Goal: Task Accomplishment & Management: Complete application form

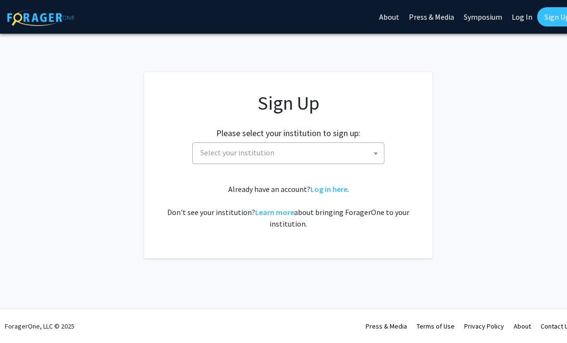
click at [355, 154] on span "Select your institution" at bounding box center [290, 153] width 187 height 20
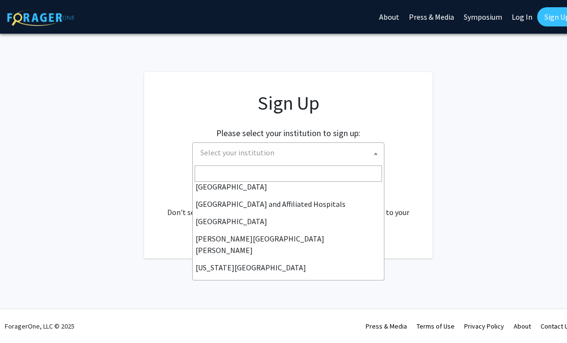
scroll to position [149, 0]
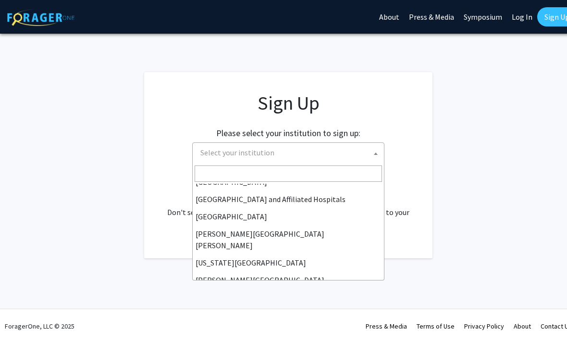
select select "1"
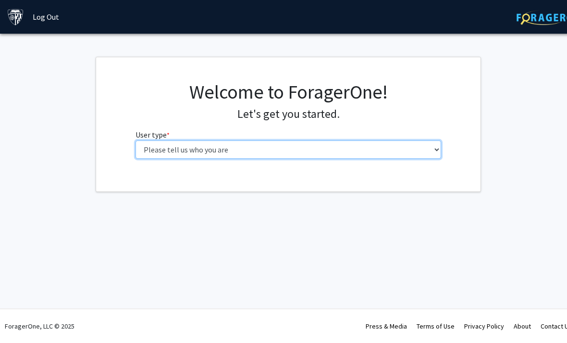
click at [427, 143] on select "Please tell us who you are Undergraduate Student Master's Student Doctoral Cand…" at bounding box center [289, 149] width 306 height 18
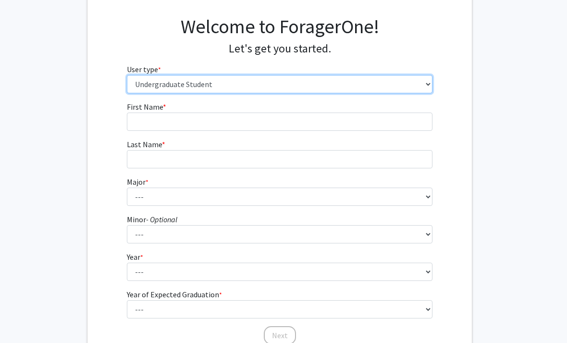
scroll to position [62, 10]
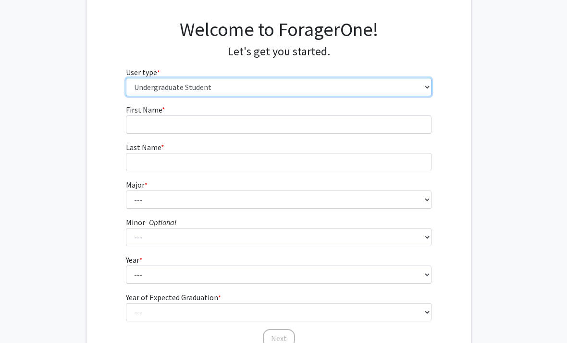
click at [401, 94] on select "Please tell us who you are Undergraduate Student Master's Student Doctoral Cand…" at bounding box center [279, 87] width 306 height 18
select select "4: postDoc"
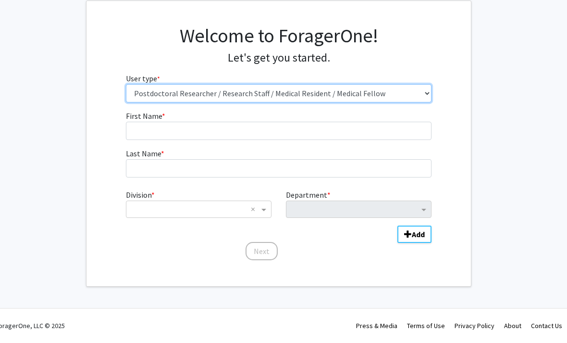
scroll to position [25, 10]
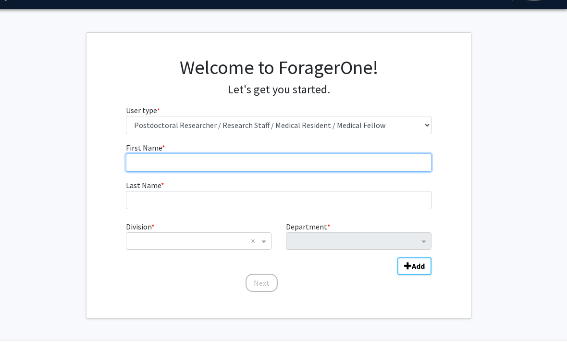
click at [410, 164] on input "First Name * required" at bounding box center [279, 162] width 306 height 18
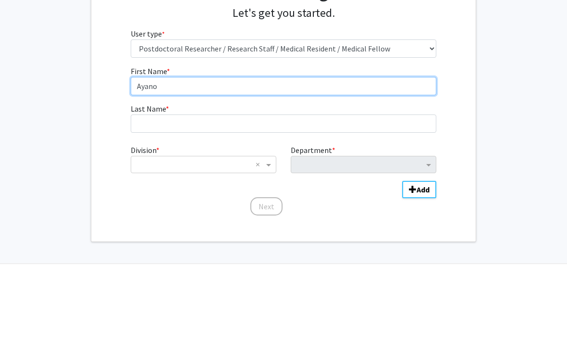
type input "Ayano"
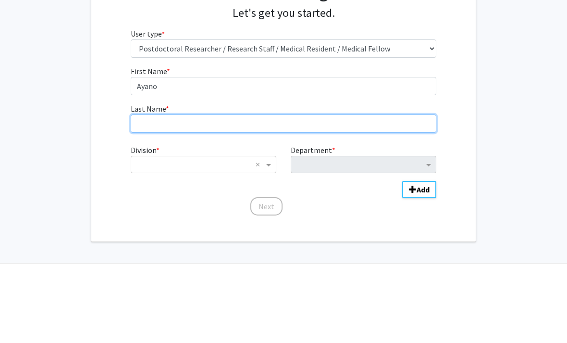
click at [321, 191] on input "Last Name * required" at bounding box center [284, 200] width 306 height 18
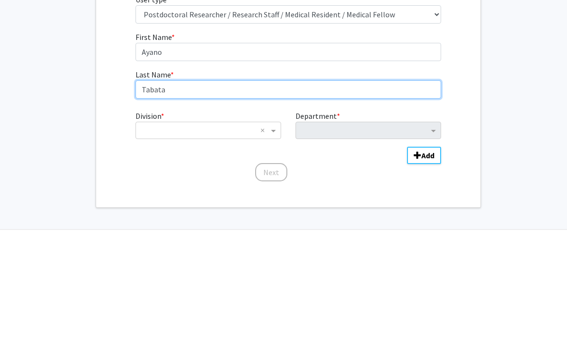
type input "Tabata"
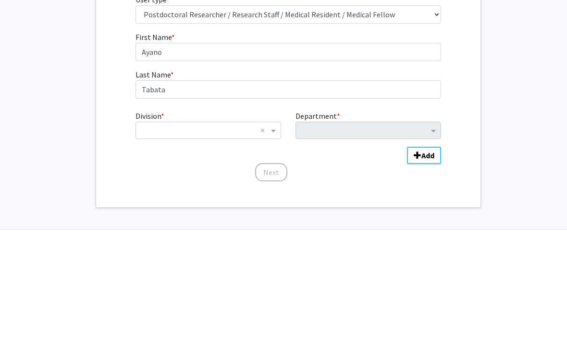
click at [270, 235] on span "Division" at bounding box center [275, 241] width 12 height 12
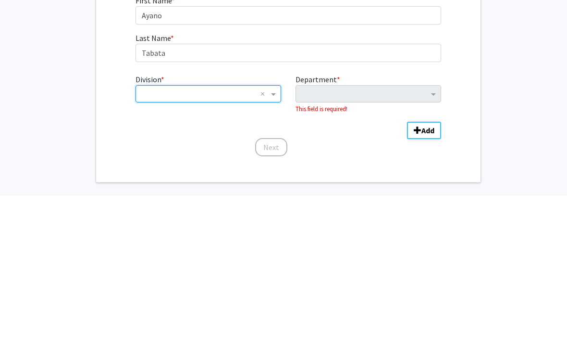
click at [243, 235] on input "Division" at bounding box center [199, 241] width 116 height 12
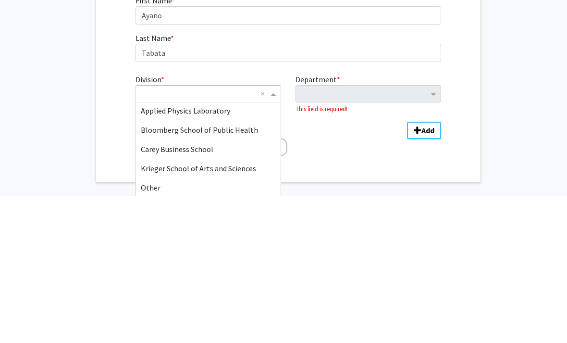
scroll to position [45, 0]
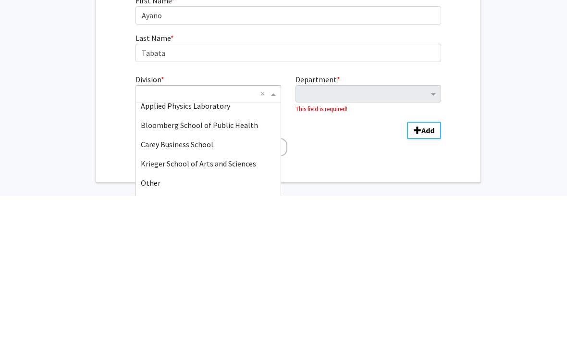
type input ","
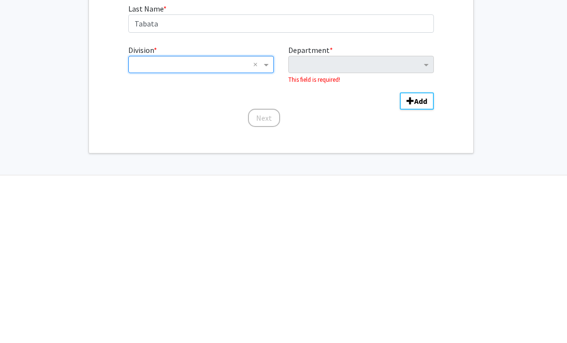
scroll to position [47, 10]
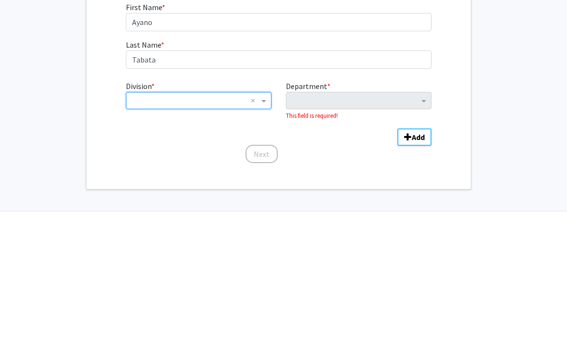
click at [270, 213] on span "Division" at bounding box center [265, 219] width 12 height 12
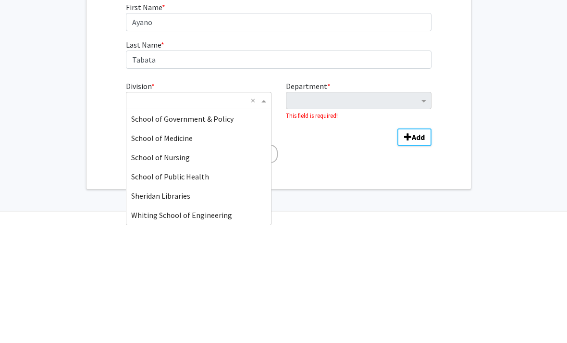
scroll to position [231, 0]
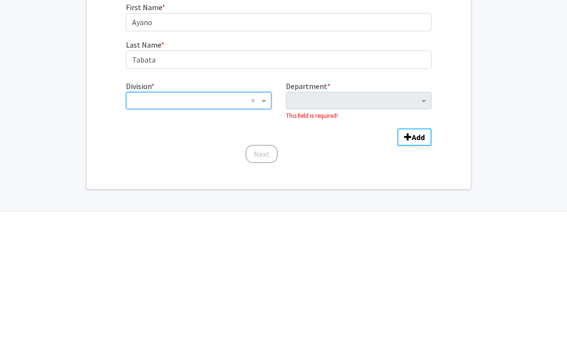
click at [352, 143] on form "First Name * required [PERSON_NAME] Last Name * required Tabata Division * × × …" at bounding box center [279, 196] width 306 height 153
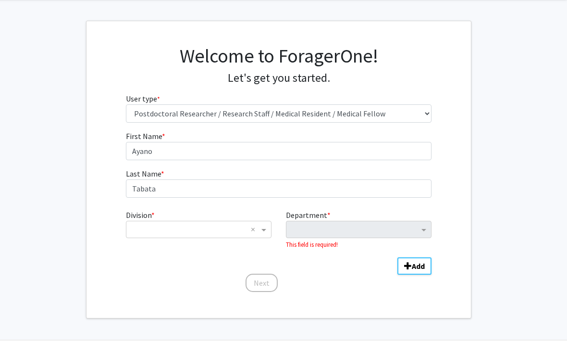
click at [262, 232] on span "Division" at bounding box center [265, 230] width 12 height 12
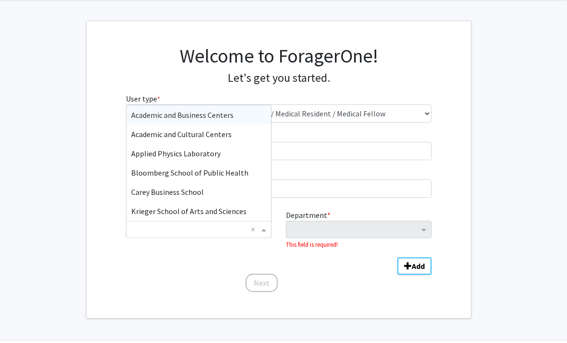
scroll to position [36, 0]
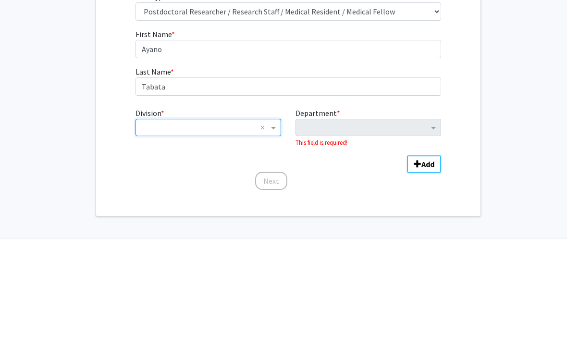
click at [277, 224] on span "Division" at bounding box center [275, 230] width 12 height 12
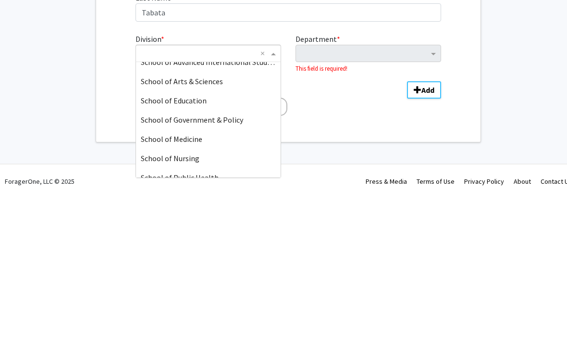
scroll to position [182, 0]
click at [200, 280] on span "School of Medicine" at bounding box center [172, 285] width 62 height 10
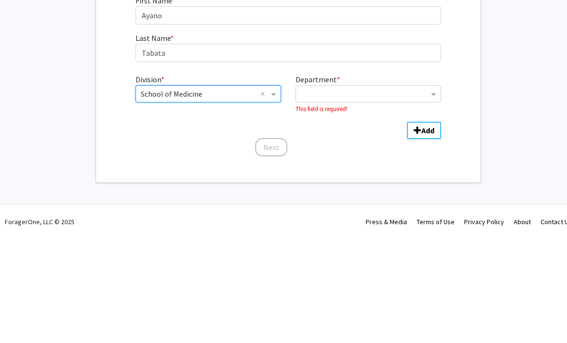
click at [440, 193] on span "Department" at bounding box center [435, 199] width 12 height 12
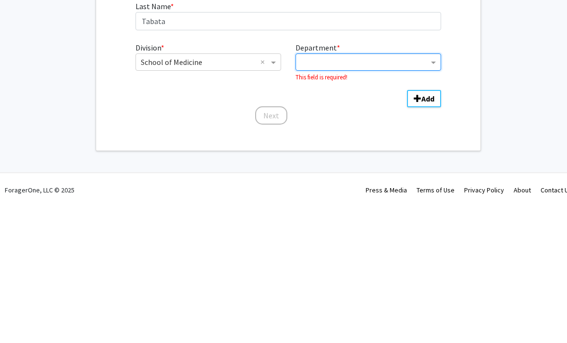
click at [437, 190] on div "Department" at bounding box center [369, 198] width 146 height 17
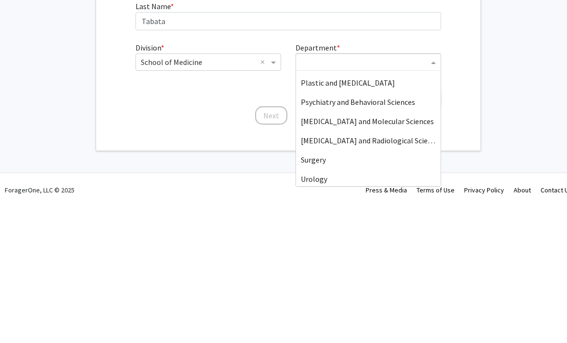
scroll to position [460, 0]
click at [389, 233] on span "Psychiatry and Behavioral Sciences" at bounding box center [358, 238] width 114 height 10
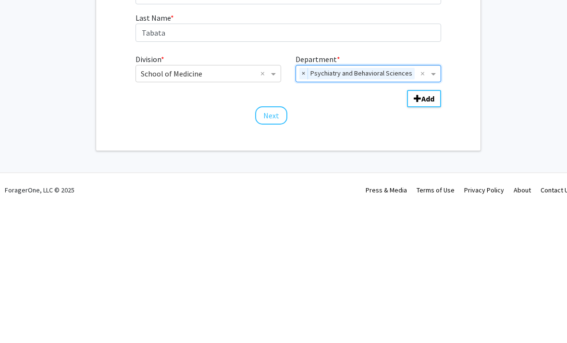
click at [441, 226] on button "Add" at bounding box center [424, 234] width 34 height 17
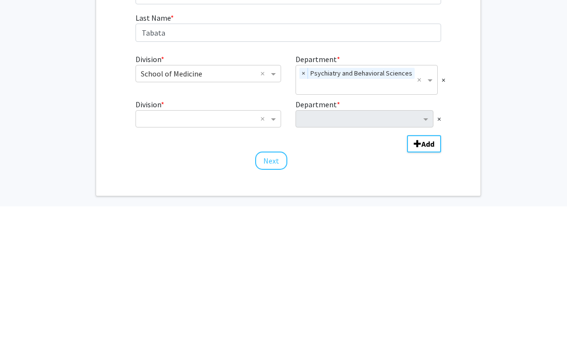
scroll to position [25, 0]
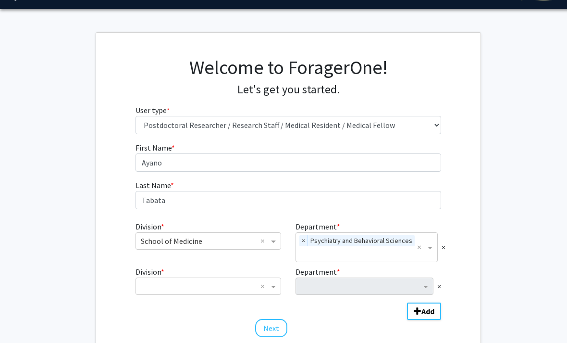
click at [447, 275] on div "Department * ×" at bounding box center [368, 280] width 160 height 29
click at [451, 275] on div "First Name * required [PERSON_NAME] Last Name * required Tabata Division * × Sc…" at bounding box center [288, 240] width 385 height 197
click at [455, 269] on div "First Name * required [PERSON_NAME] Last Name * required Tabata Division * × Sc…" at bounding box center [288, 240] width 385 height 197
click at [278, 331] on button "Next" at bounding box center [271, 328] width 32 height 18
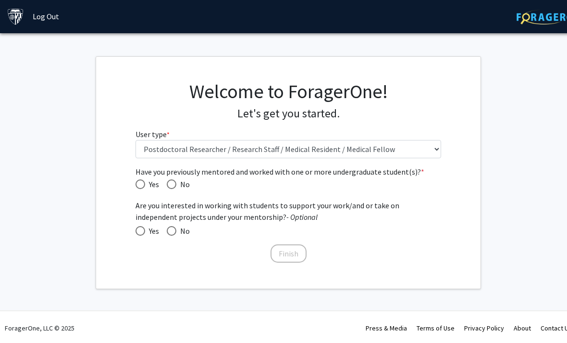
scroll to position [1, 0]
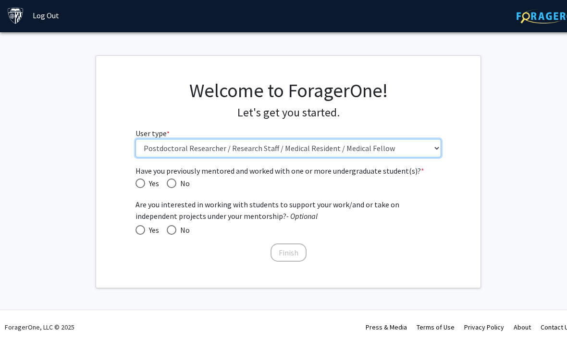
click at [438, 142] on select "Please tell us who you are Undergraduate Student Master's Student Doctoral Cand…" at bounding box center [289, 148] width 306 height 18
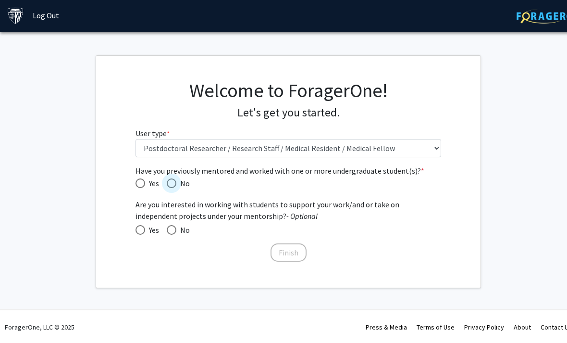
click at [182, 185] on span "No" at bounding box center [182, 183] width 13 height 12
click at [176, 185] on input "No" at bounding box center [172, 183] width 10 height 10
radio input "true"
click at [184, 224] on span "No" at bounding box center [182, 230] width 13 height 12
click at [176, 225] on input "No" at bounding box center [172, 230] width 10 height 10
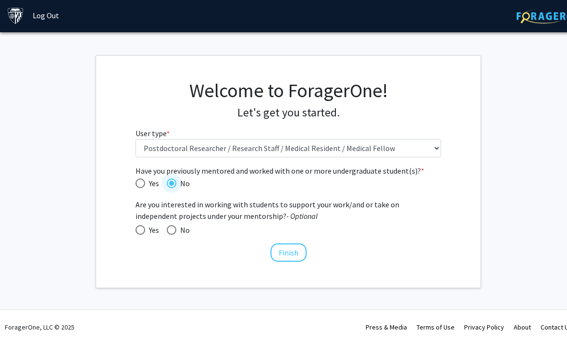
radio input "true"
click at [284, 258] on button "Finish" at bounding box center [289, 252] width 36 height 18
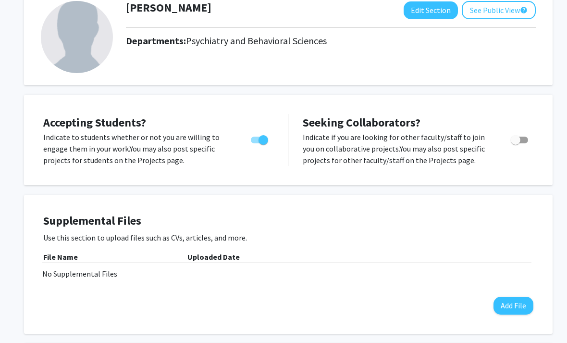
scroll to position [76, 0]
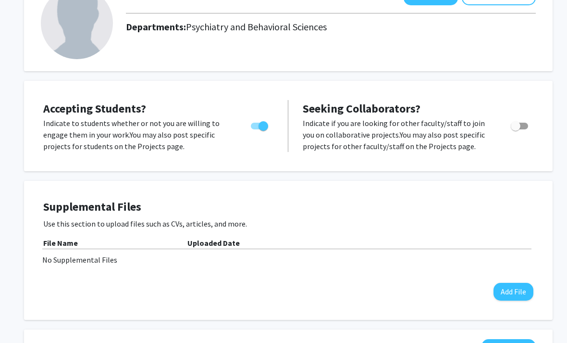
click at [527, 126] on span "Toggle" at bounding box center [519, 126] width 17 height 7
click at [516, 129] on input "Toggle" at bounding box center [515, 129] width 0 height 0
checkbox input "true"
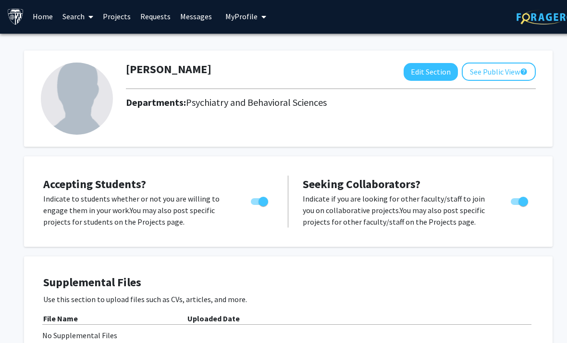
scroll to position [0, 0]
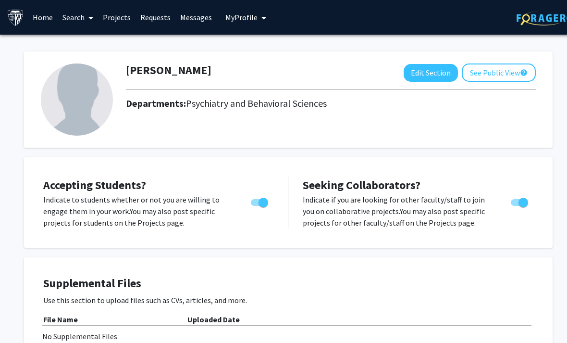
click at [440, 77] on button "Edit Section" at bounding box center [431, 73] width 54 height 18
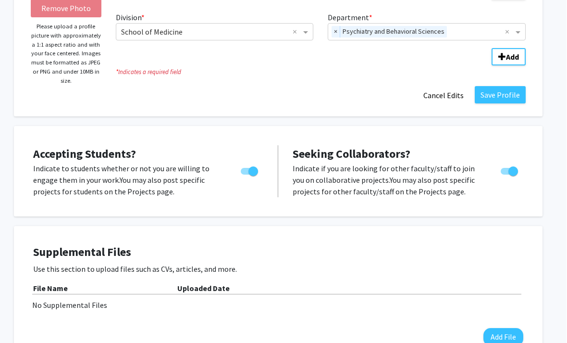
scroll to position [168, 9]
click at [500, 93] on button "Save Profile" at bounding box center [501, 94] width 51 height 17
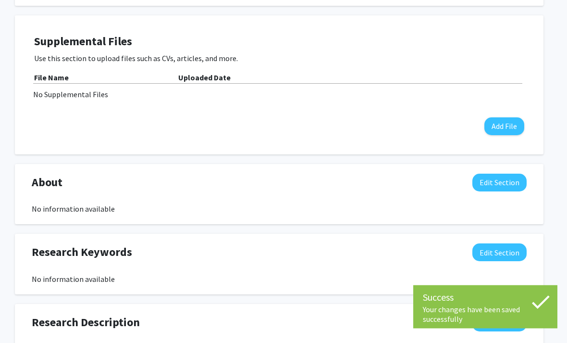
scroll to position [0, 9]
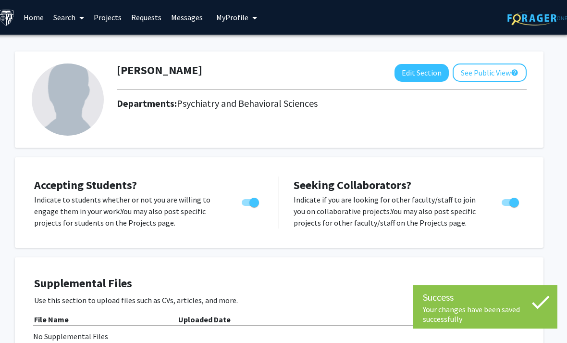
click at [34, 16] on link "Home" at bounding box center [34, 17] width 30 height 34
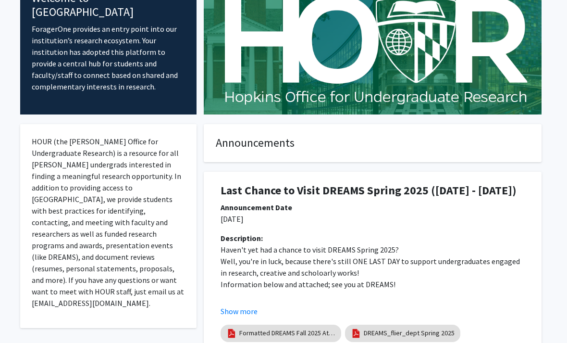
scroll to position [0, 4]
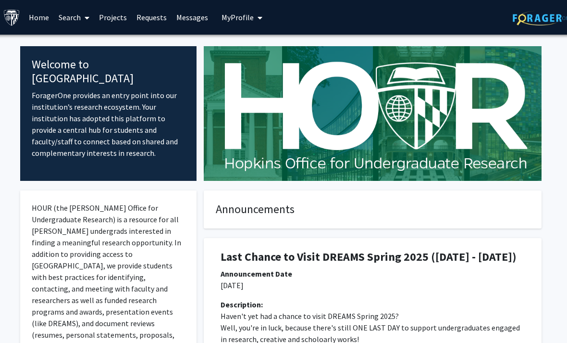
click at [29, 14] on link "Home" at bounding box center [39, 17] width 30 height 34
click at [44, 16] on link "Home" at bounding box center [39, 17] width 30 height 34
click at [33, 19] on link "Home" at bounding box center [39, 17] width 30 height 34
click at [37, 14] on link "Home" at bounding box center [39, 17] width 30 height 34
click at [36, 21] on link "Home" at bounding box center [39, 17] width 30 height 34
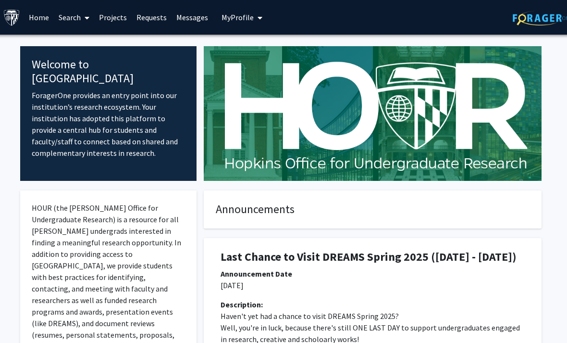
scroll to position [0, 0]
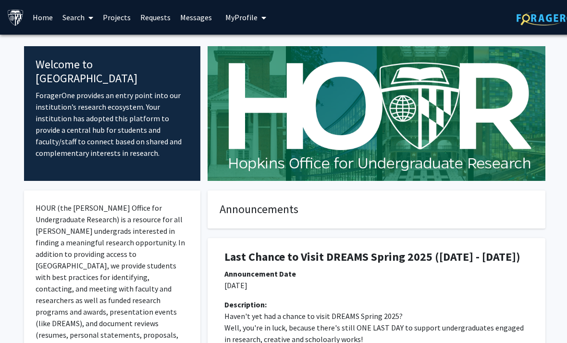
click at [227, 28] on button "My Profile" at bounding box center [246, 17] width 47 height 35
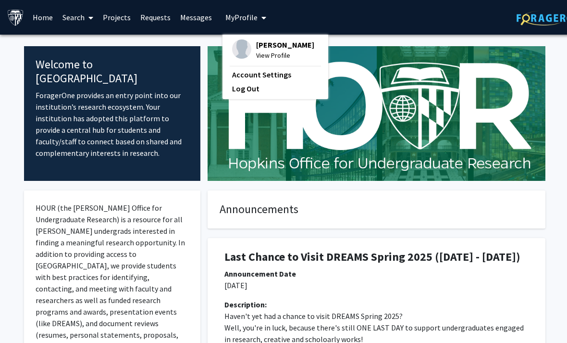
click at [241, 77] on link "Account Settings" at bounding box center [275, 75] width 87 height 12
